Goal: Transaction & Acquisition: Book appointment/travel/reservation

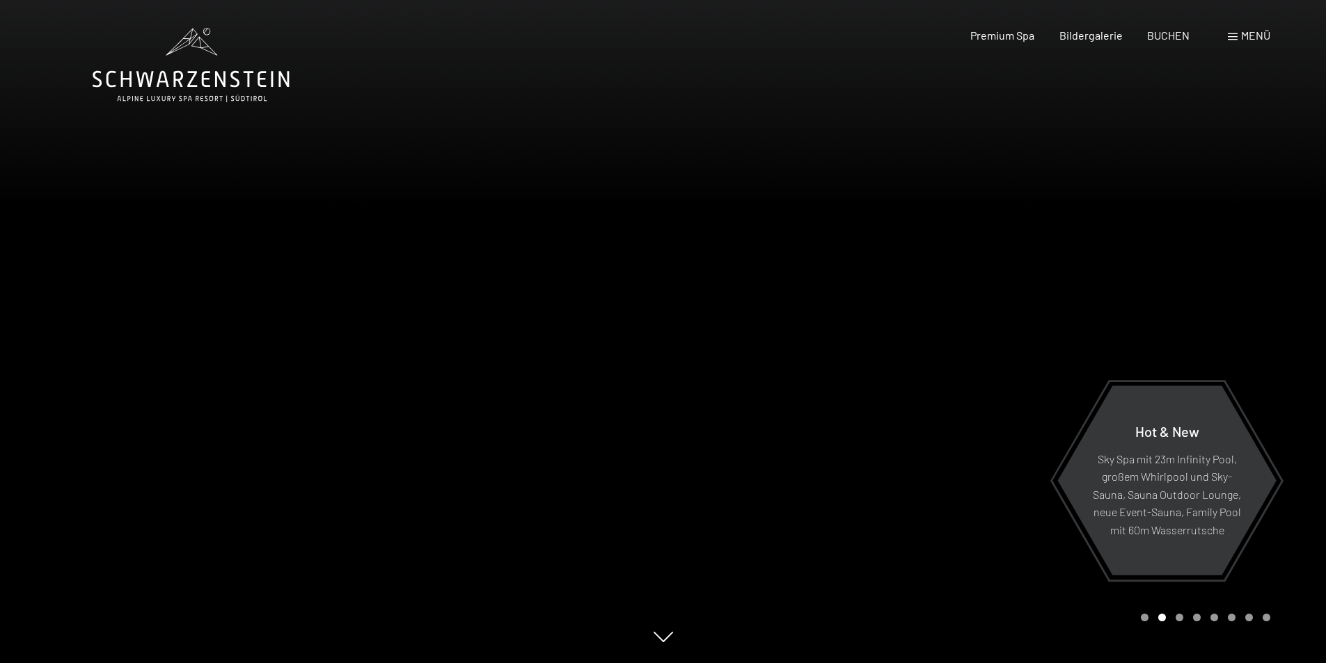
click at [1230, 32] on div "Menü" at bounding box center [1249, 35] width 42 height 15
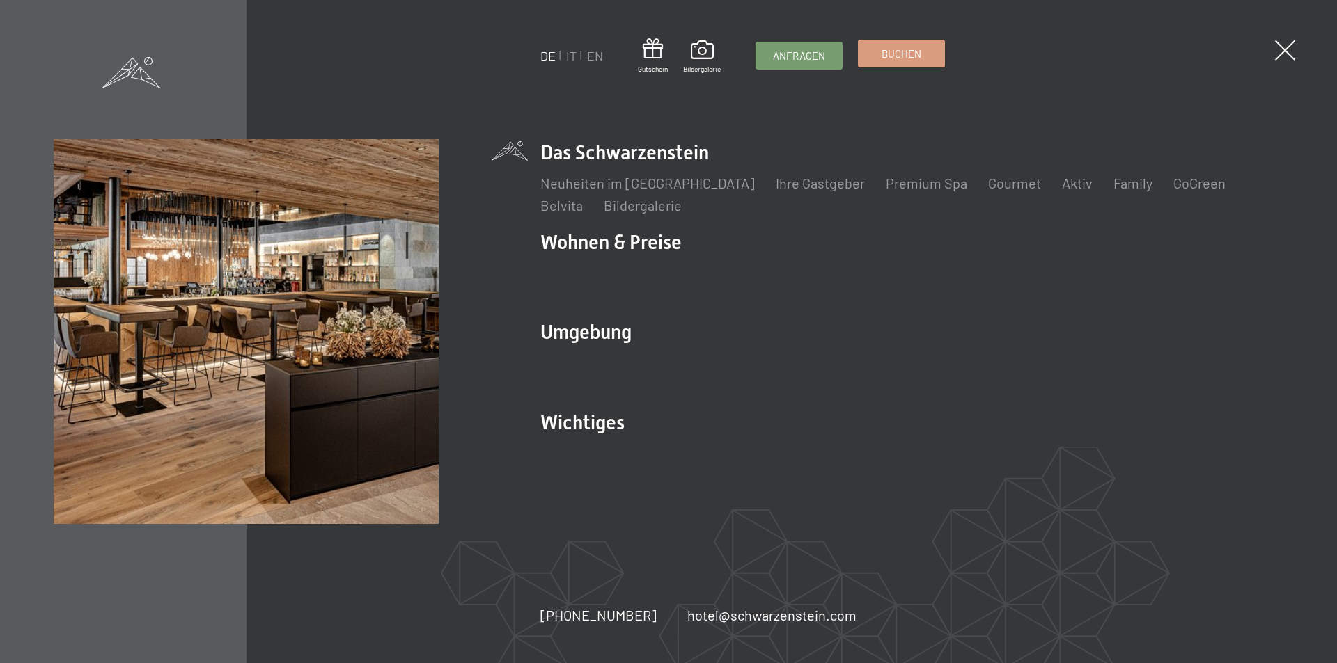
click at [925, 59] on link "Buchen" at bounding box center [901, 53] width 86 height 26
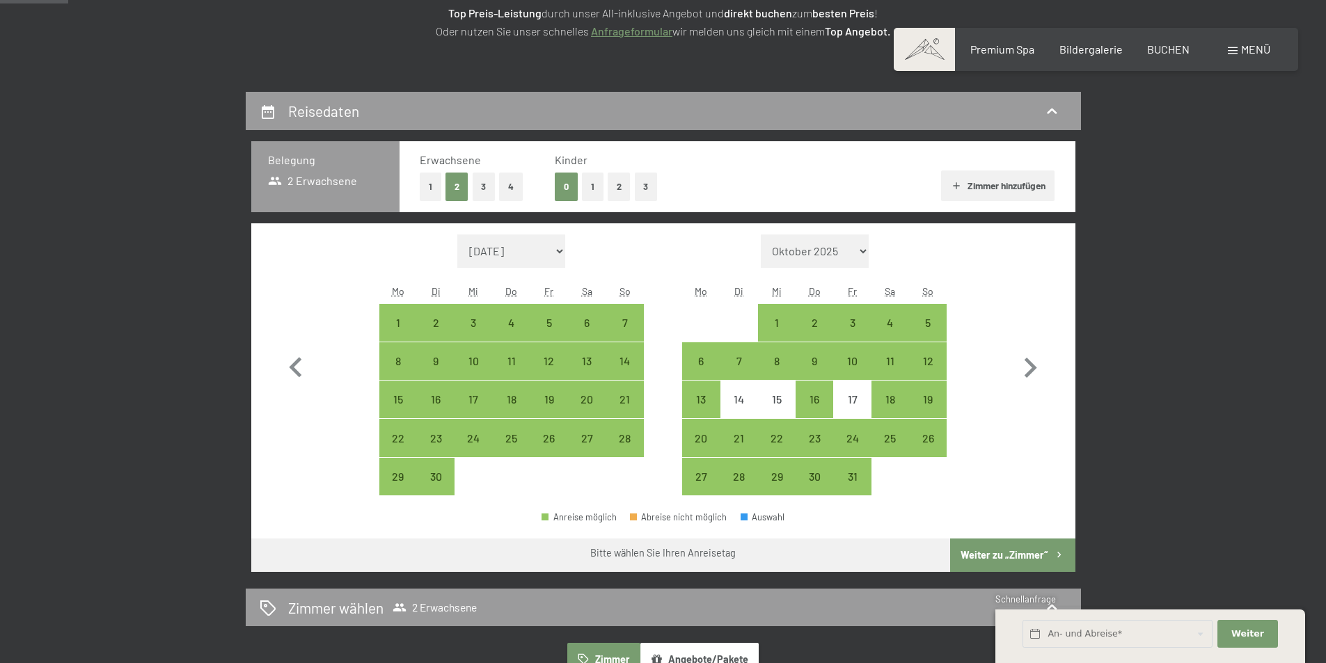
scroll to position [348, 0]
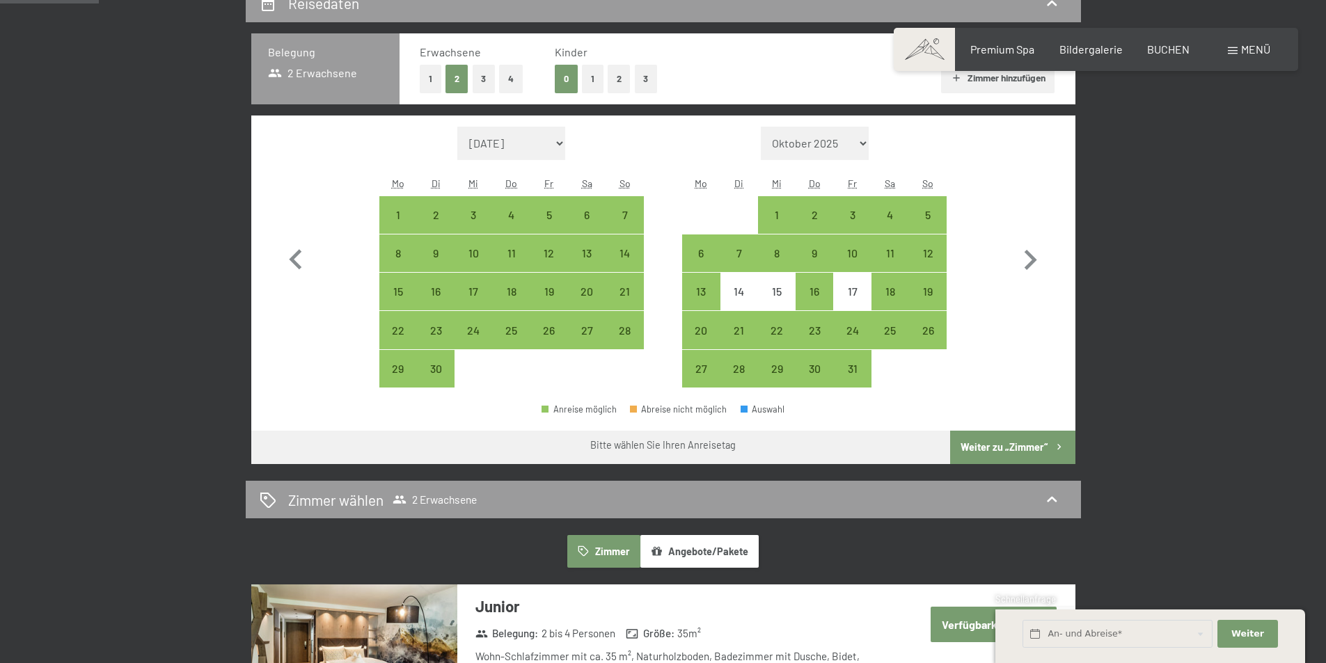
click at [867, 141] on select "Oktober 2025 November 2025 Dezember 2025 Januar 2026 Februar 2026 März 2026 Apr…" at bounding box center [815, 143] width 109 height 33
select select "2025-11-01"
select select "2025-12-01"
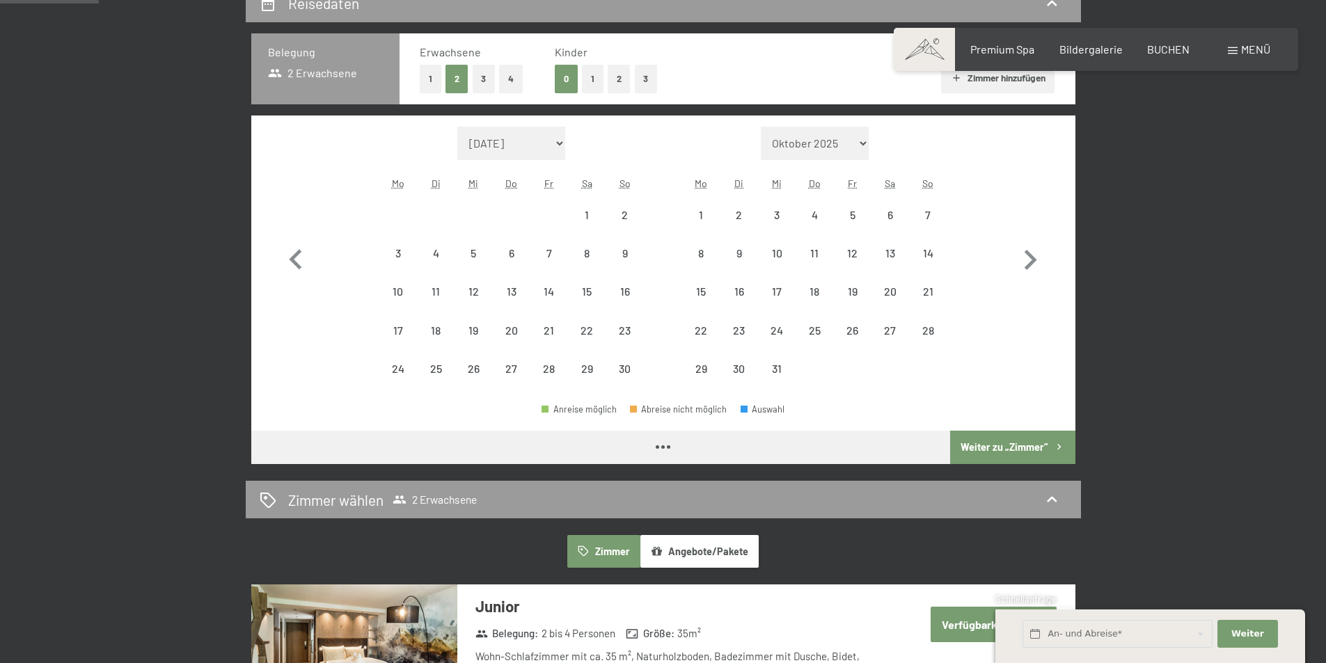
select select "2025-11-01"
select select "2025-12-01"
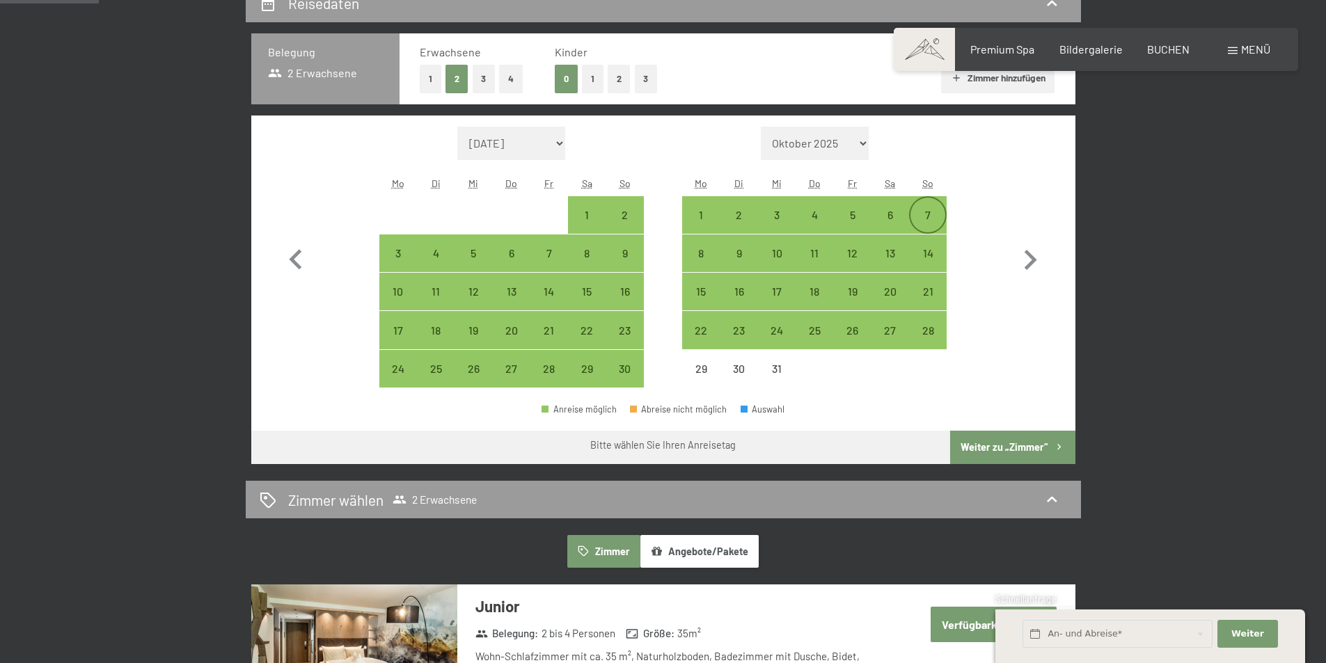
click at [933, 214] on div "7" at bounding box center [928, 227] width 35 height 35
select select "2025-11-01"
select select "2025-12-01"
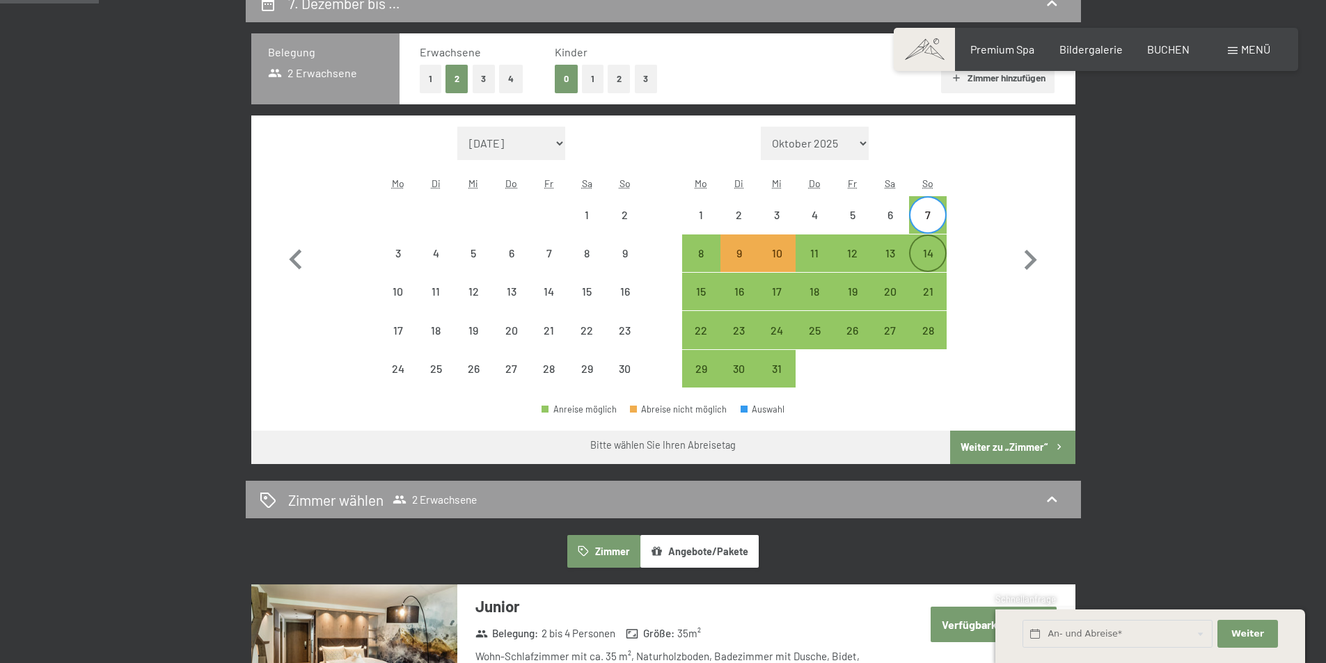
click at [919, 253] on div "14" at bounding box center [928, 265] width 35 height 35
select select "2025-11-01"
select select "2025-12-01"
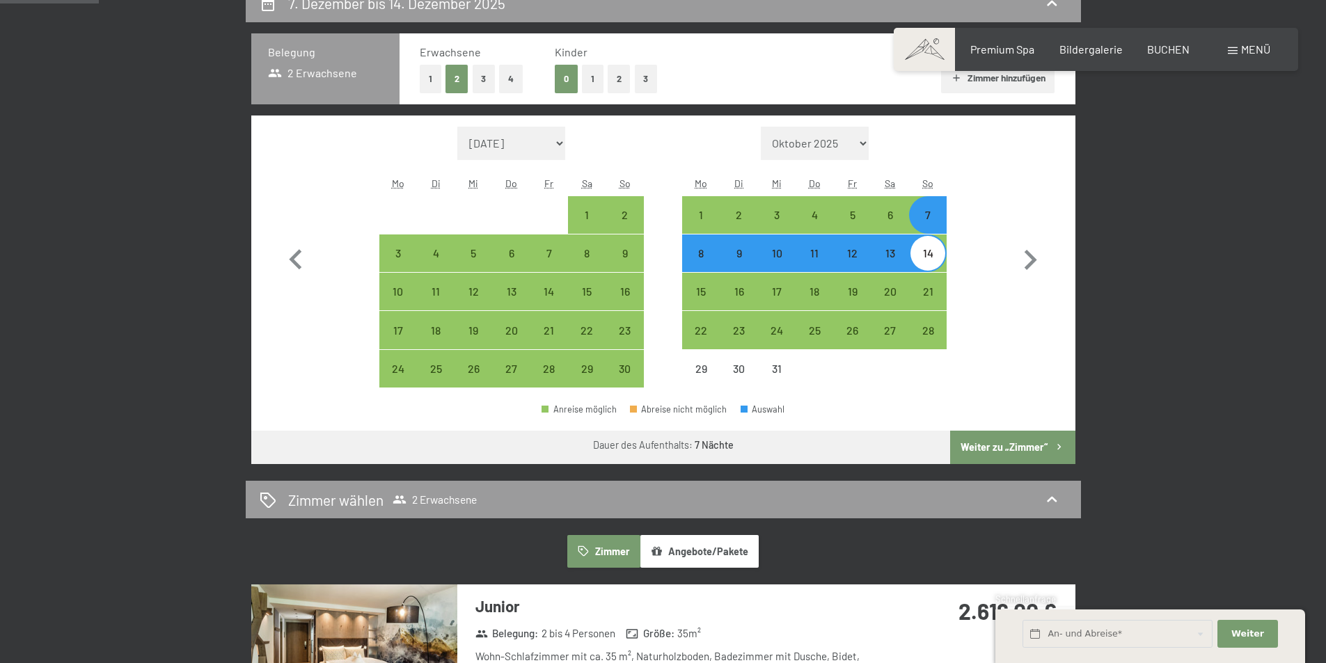
click at [994, 448] on button "Weiter zu „Zimmer“" at bounding box center [1012, 447] width 125 height 33
select select "2025-11-01"
select select "2025-12-01"
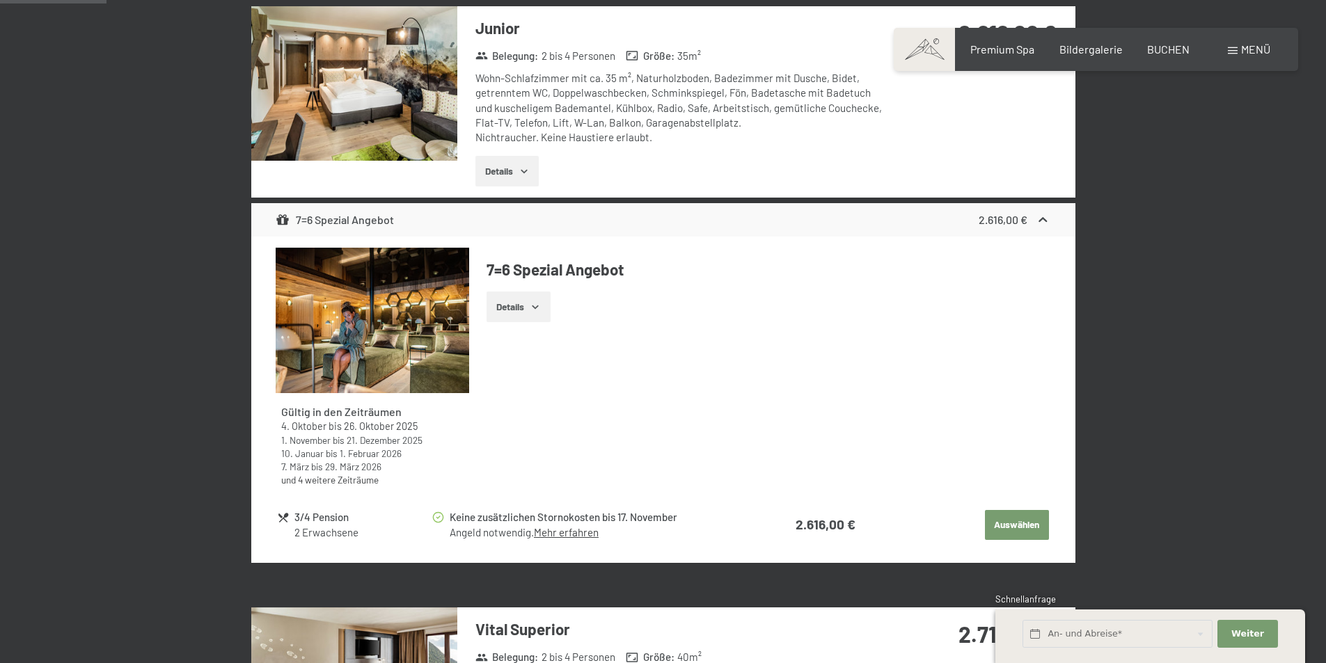
scroll to position [332, 0]
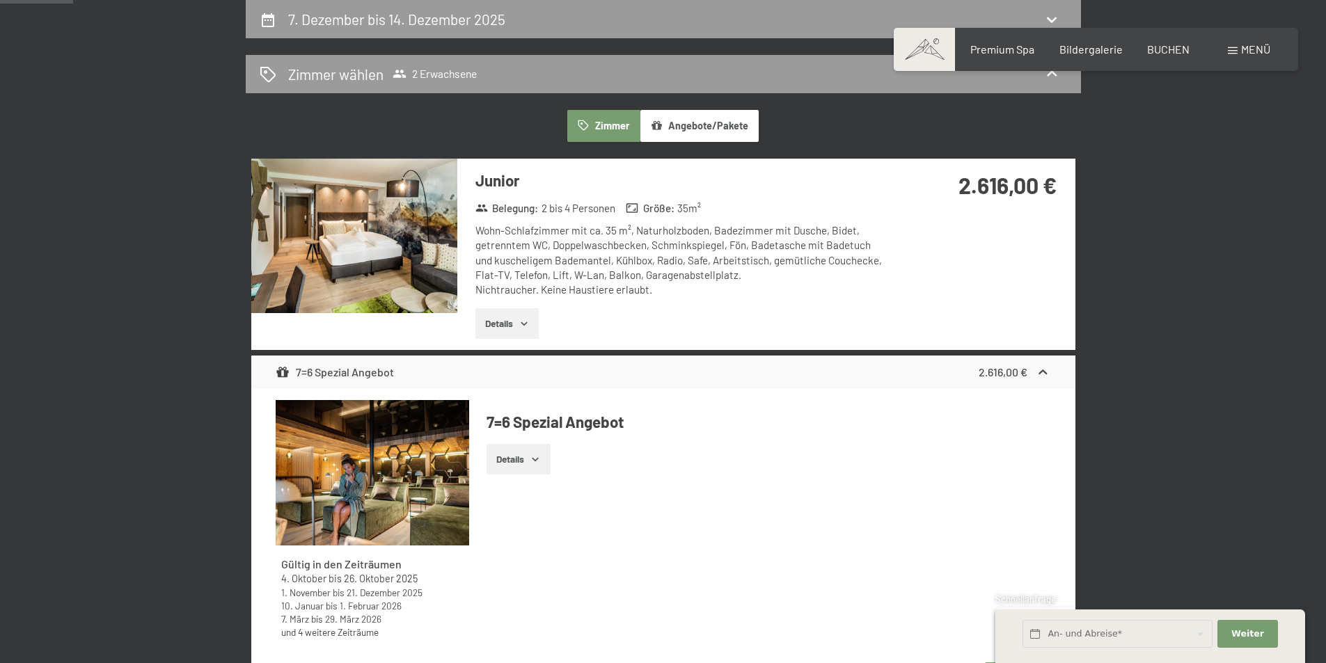
click at [517, 319] on button "Details" at bounding box center [506, 323] width 63 height 31
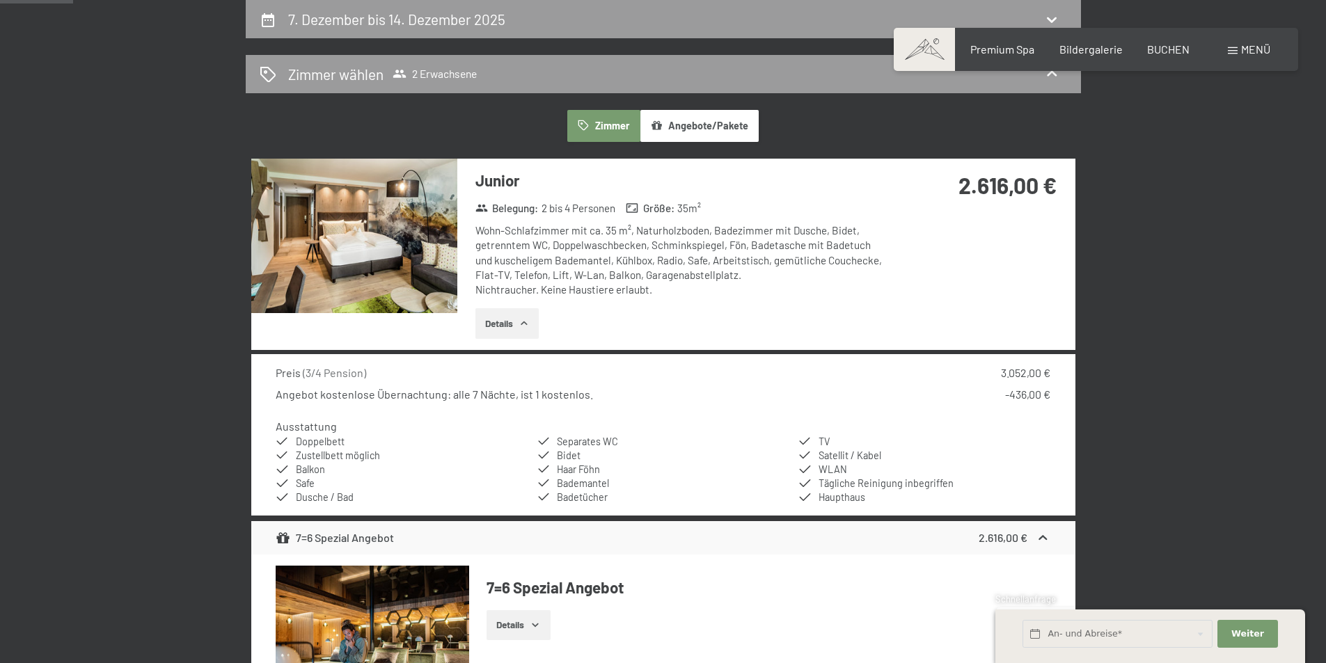
click at [526, 326] on icon "button" at bounding box center [524, 323] width 11 height 11
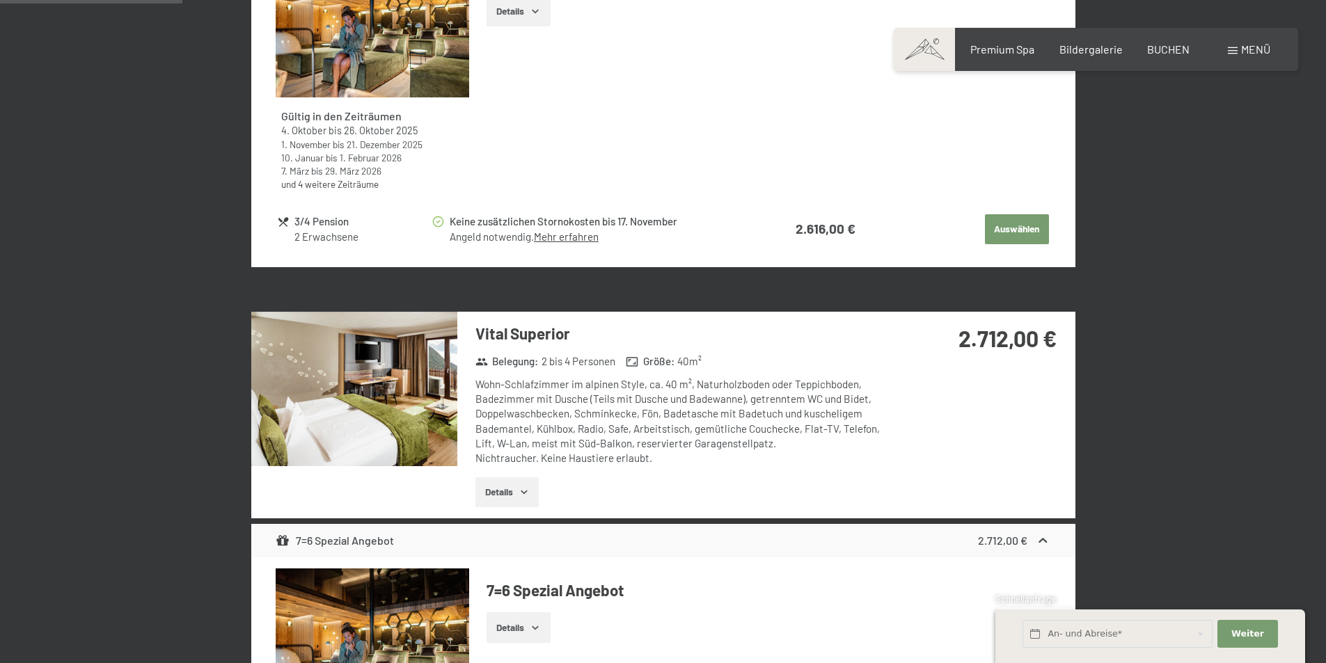
scroll to position [889, 0]
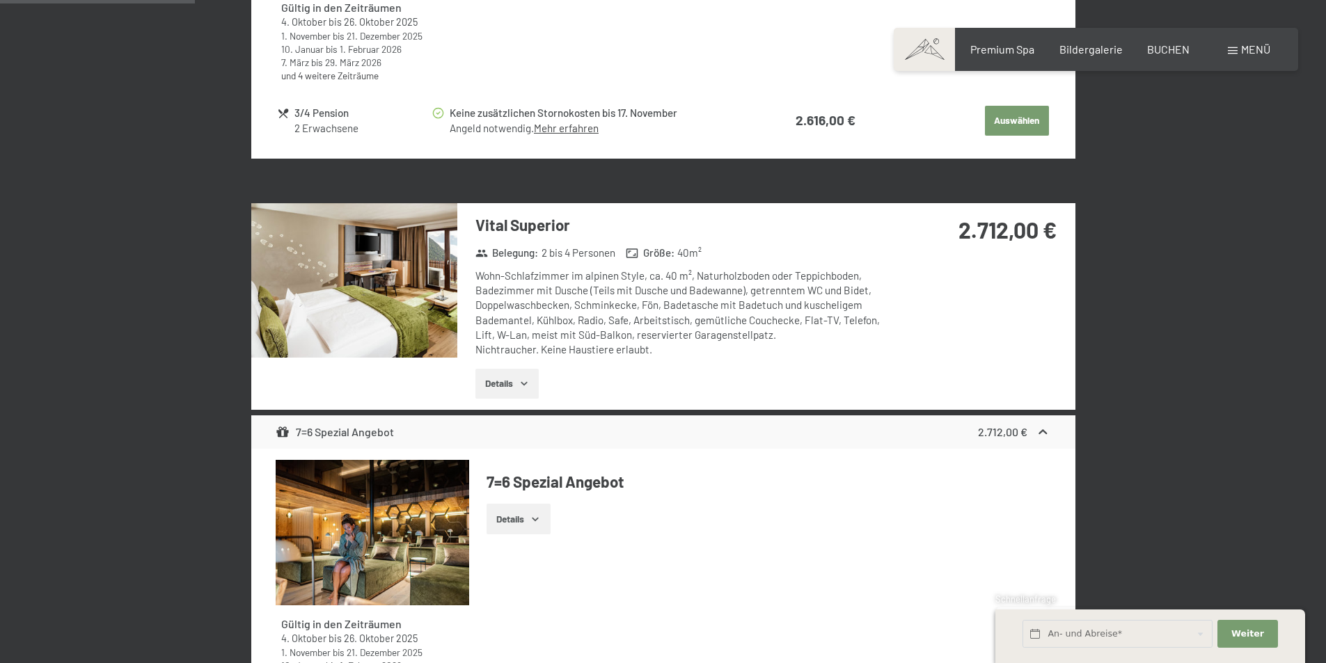
click at [518, 380] on button "Details" at bounding box center [506, 384] width 63 height 31
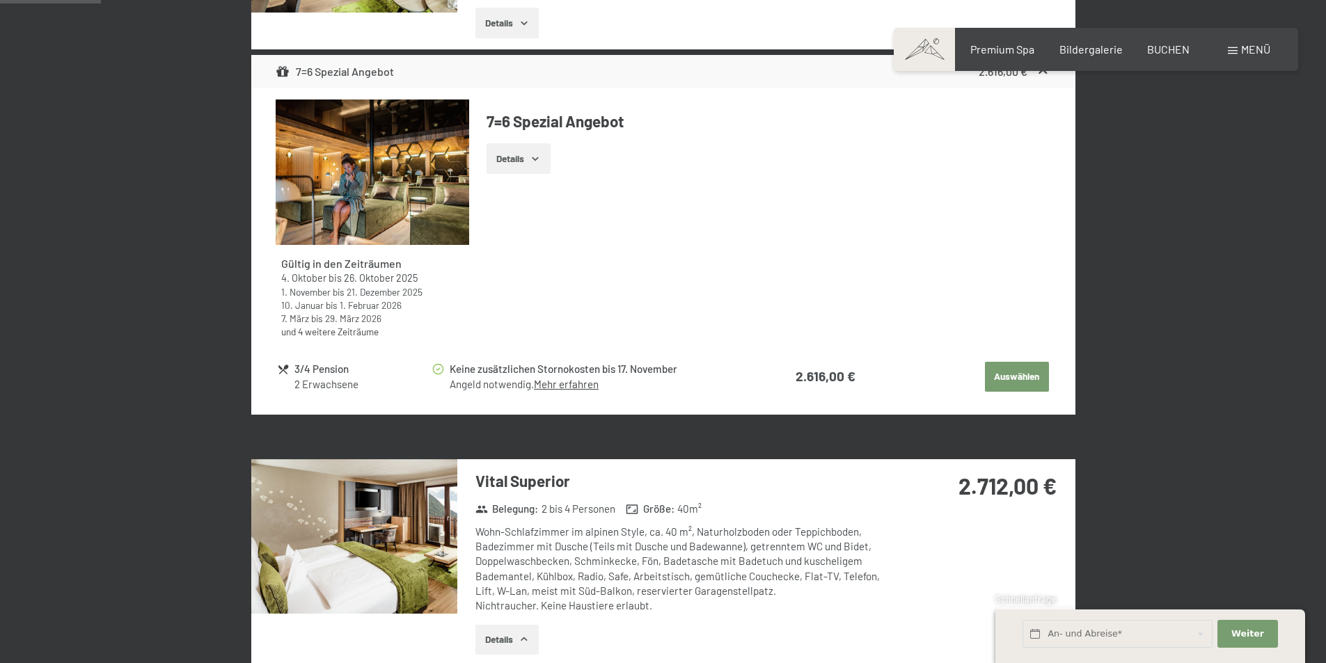
scroll to position [471, 0]
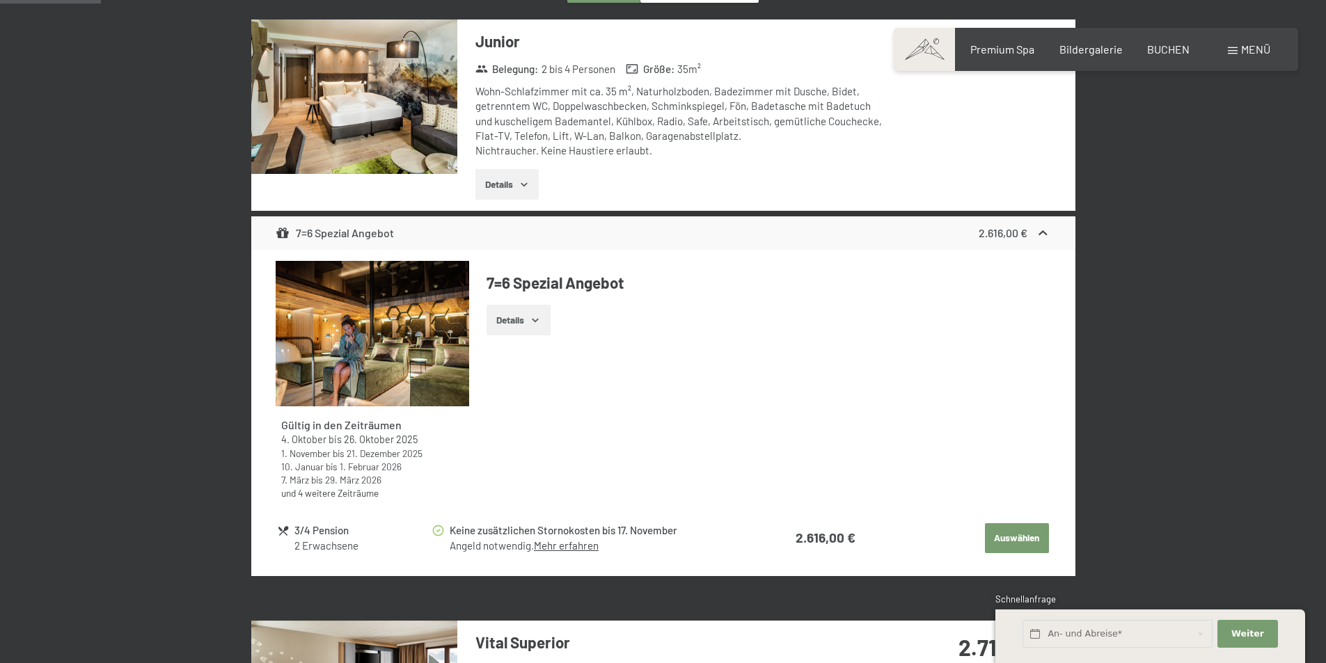
click at [525, 184] on icon "button" at bounding box center [524, 184] width 11 height 11
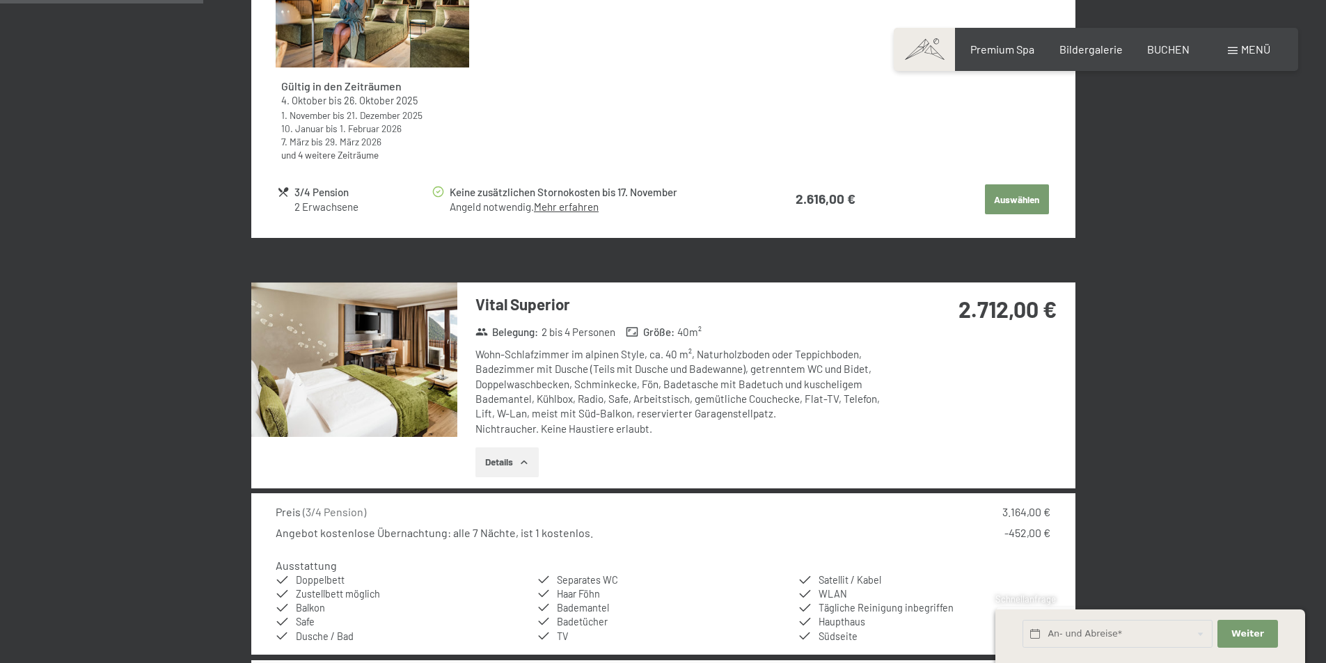
scroll to position [819, 0]
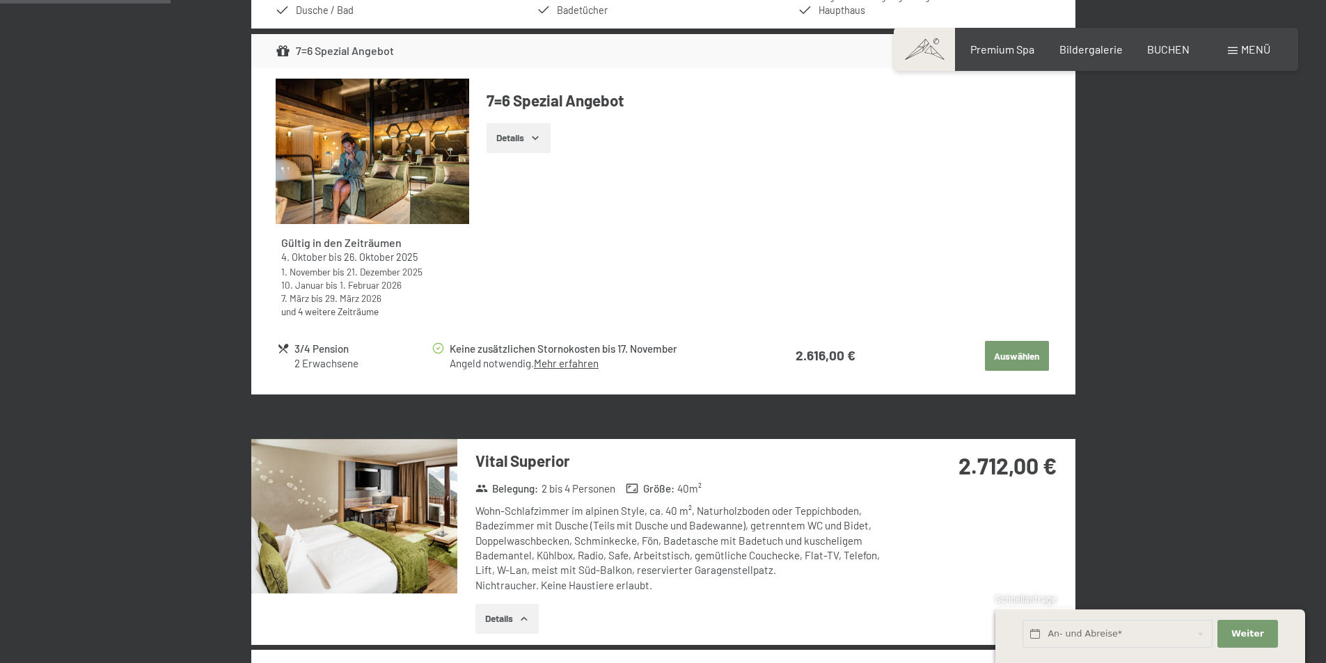
click at [537, 137] on icon "button" at bounding box center [535, 137] width 11 height 11
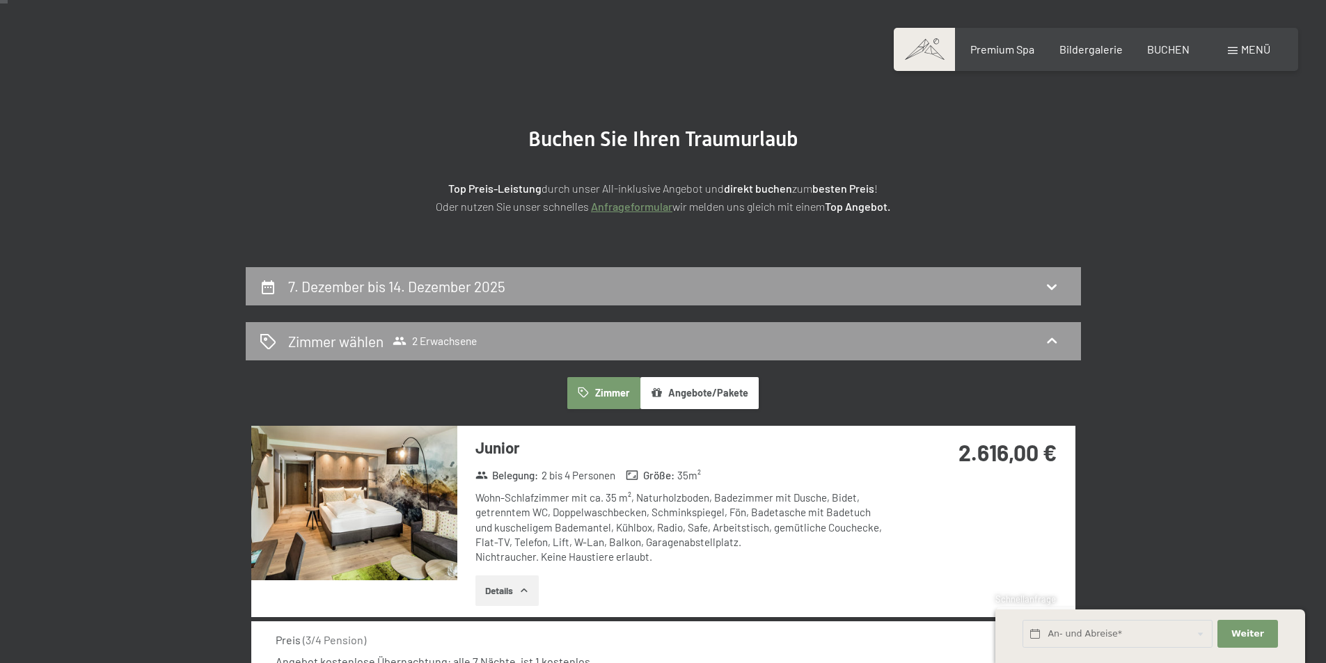
scroll to position [0, 0]
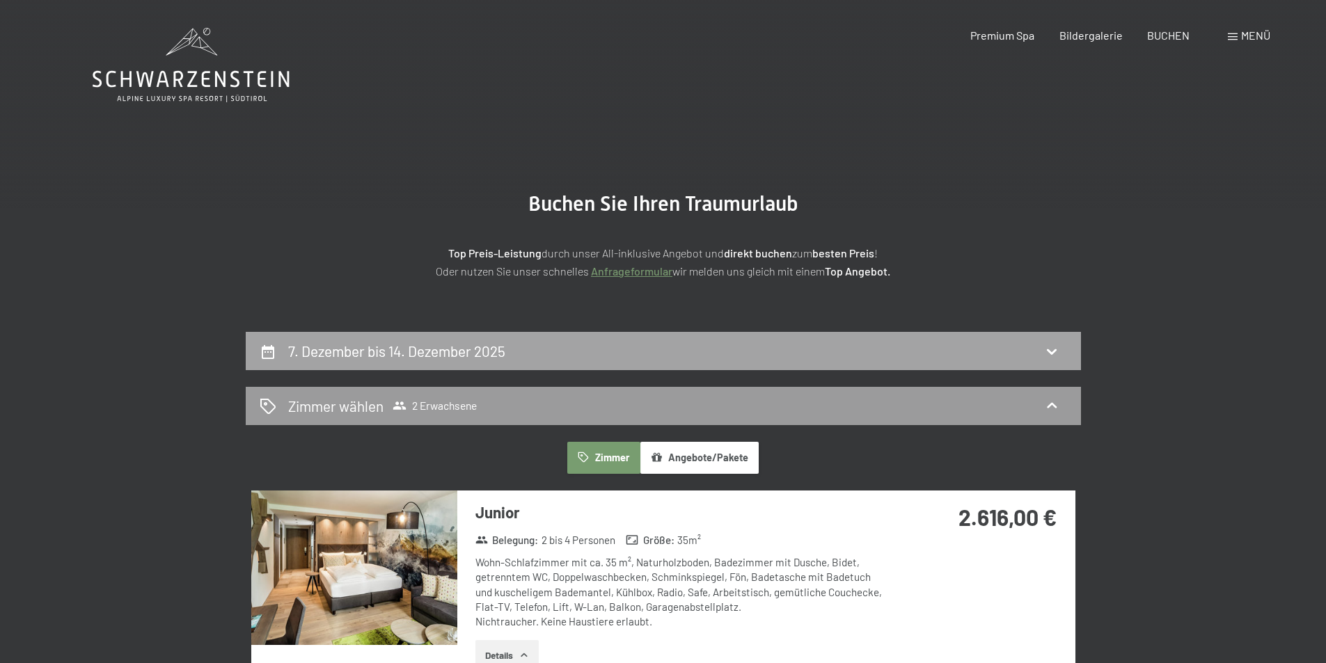
click at [1056, 356] on icon at bounding box center [1052, 351] width 17 height 17
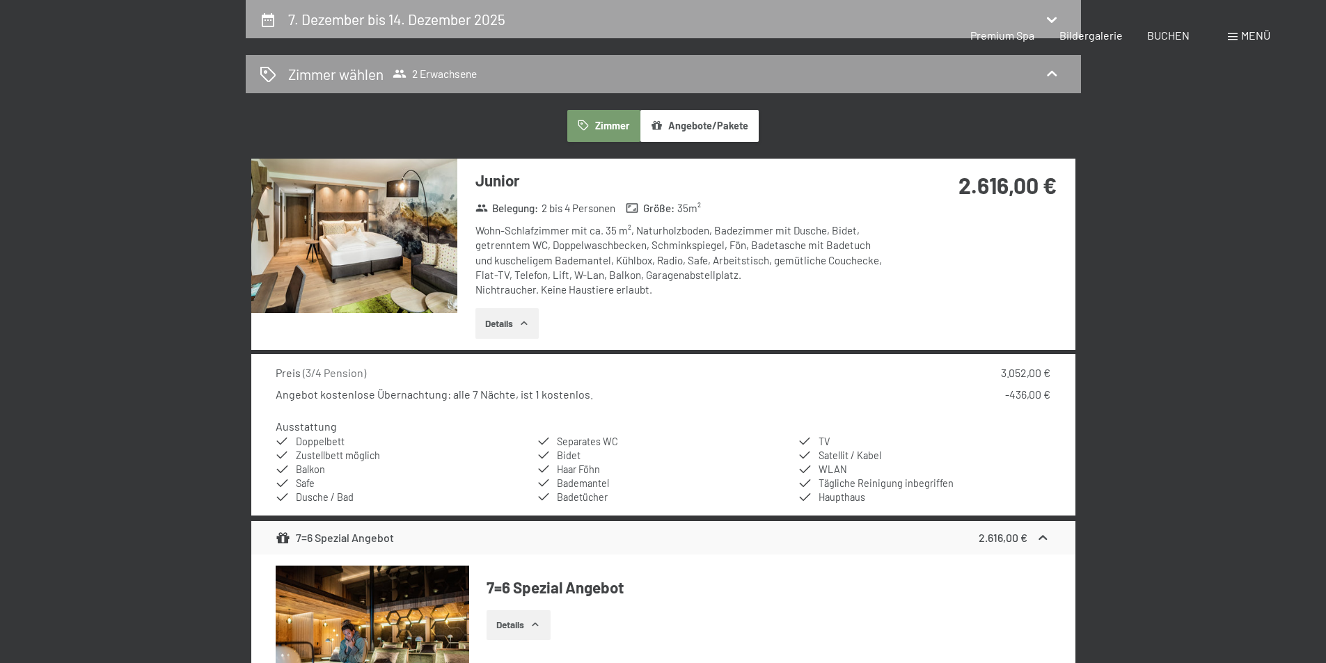
select select "2025-11-01"
select select "2025-12-01"
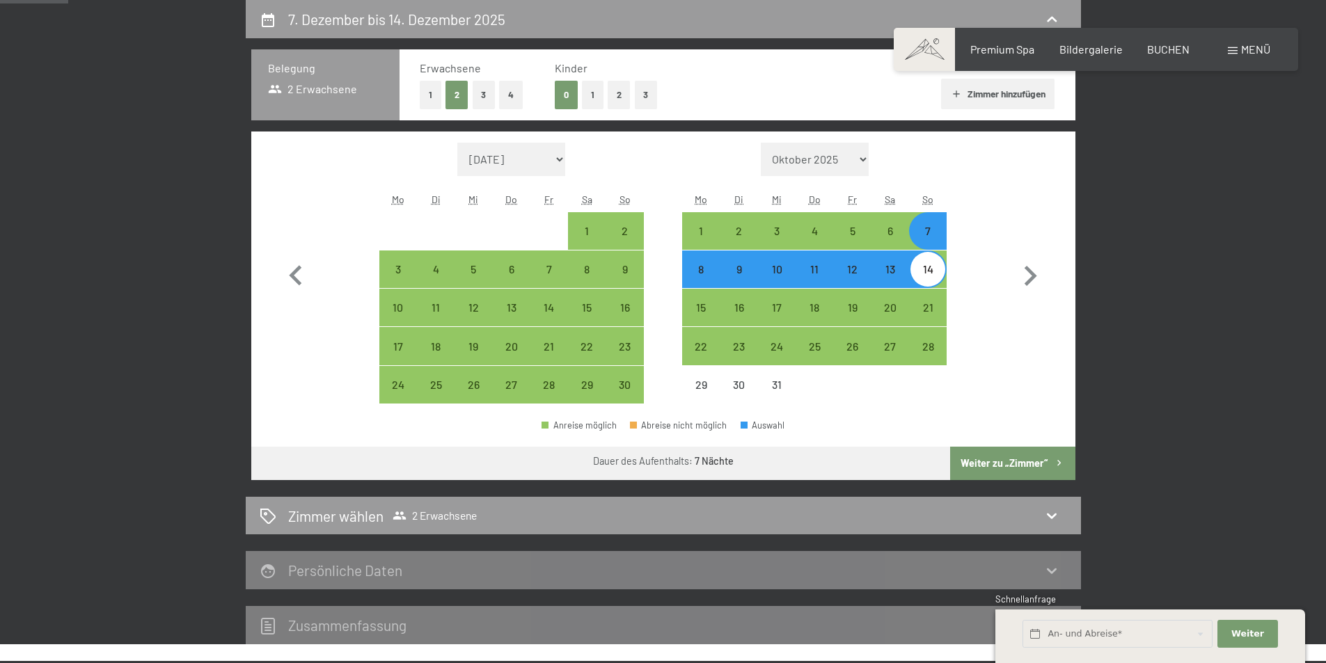
click at [926, 276] on div "14" at bounding box center [928, 281] width 35 height 35
select select "2025-11-01"
select select "2025-12-01"
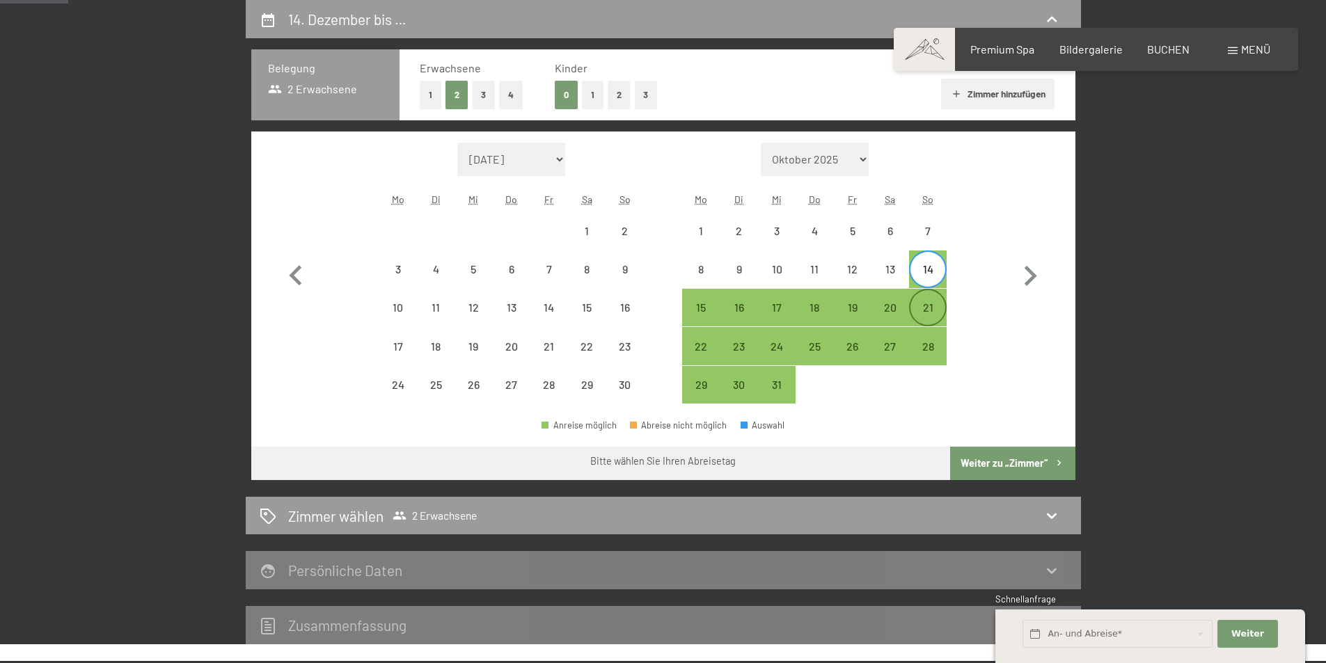
click at [928, 304] on div "21" at bounding box center [928, 319] width 35 height 35
select select "2025-11-01"
select select "2025-12-01"
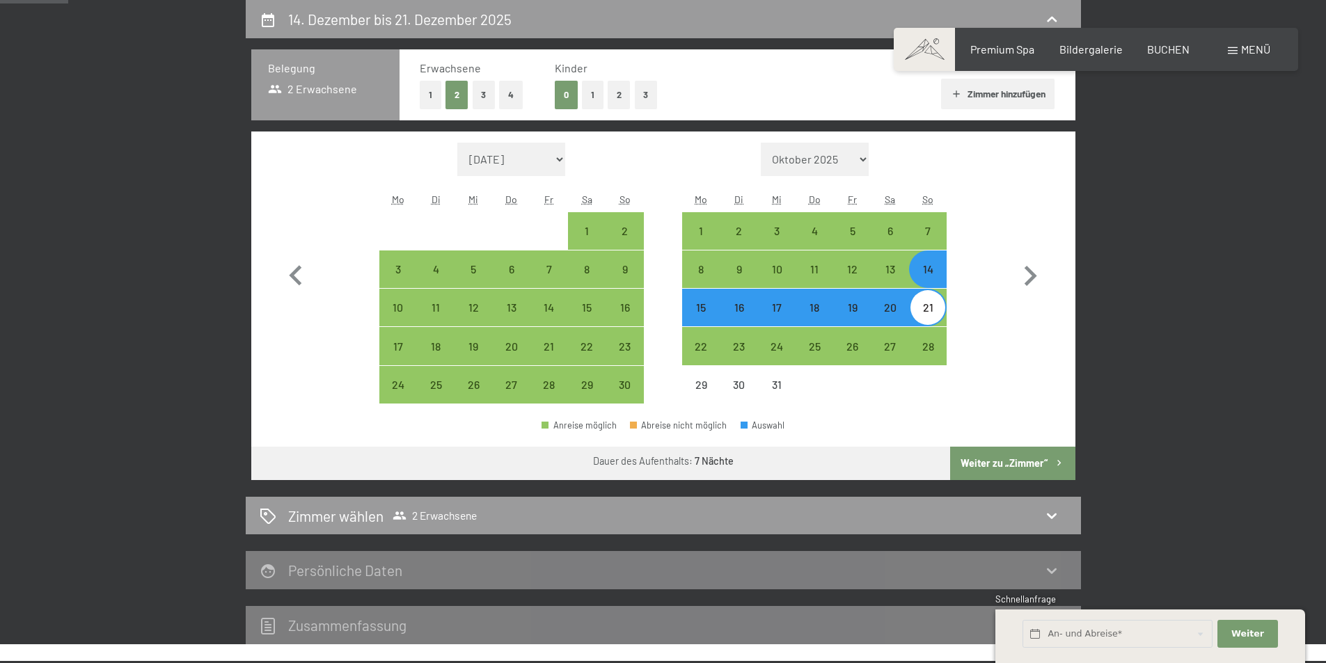
click at [992, 464] on button "Weiter zu „Zimmer“" at bounding box center [1012, 463] width 125 height 33
select select "2025-11-01"
select select "2025-12-01"
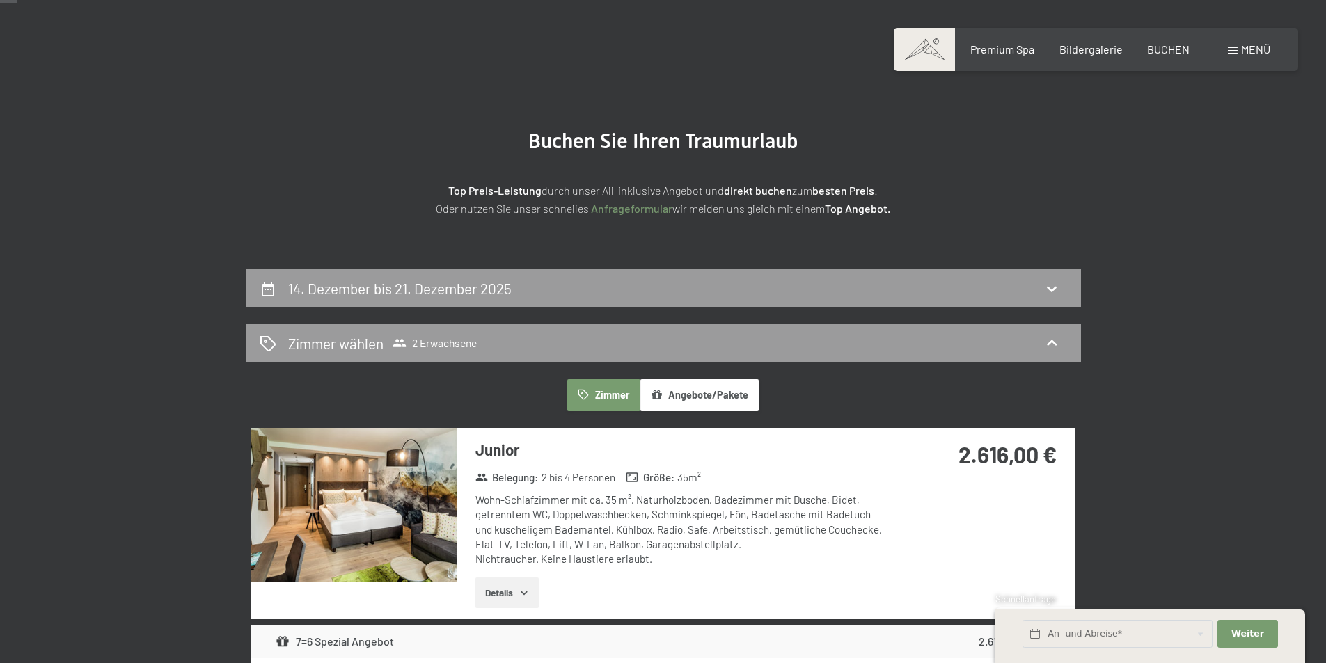
scroll to position [0, 0]
